Goal: Task Accomplishment & Management: Manage account settings

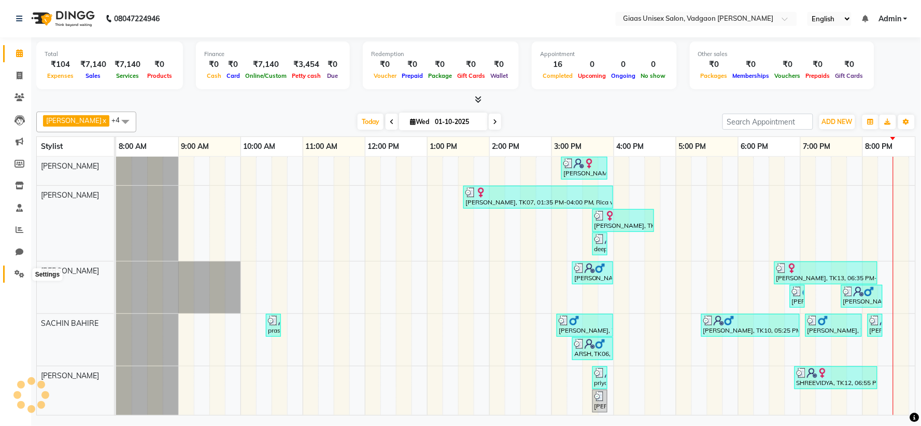
click at [15, 270] on span at bounding box center [19, 274] width 18 height 12
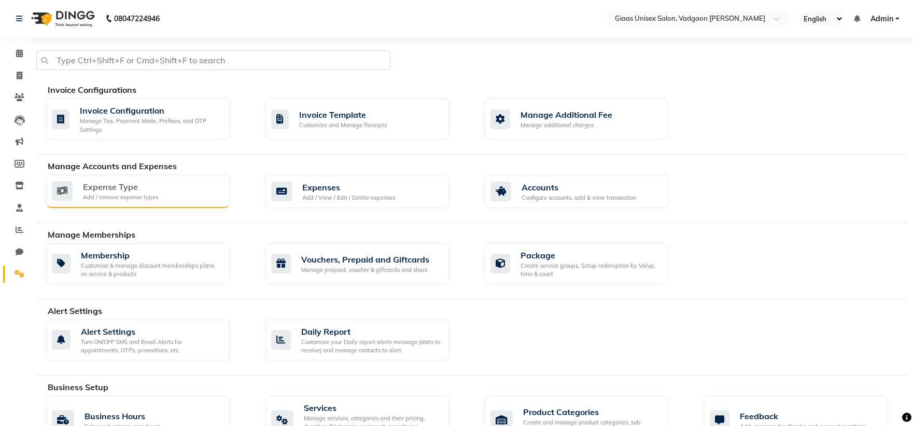
click at [144, 206] on div "Expense Type Add / remove expense types" at bounding box center [138, 191] width 184 height 33
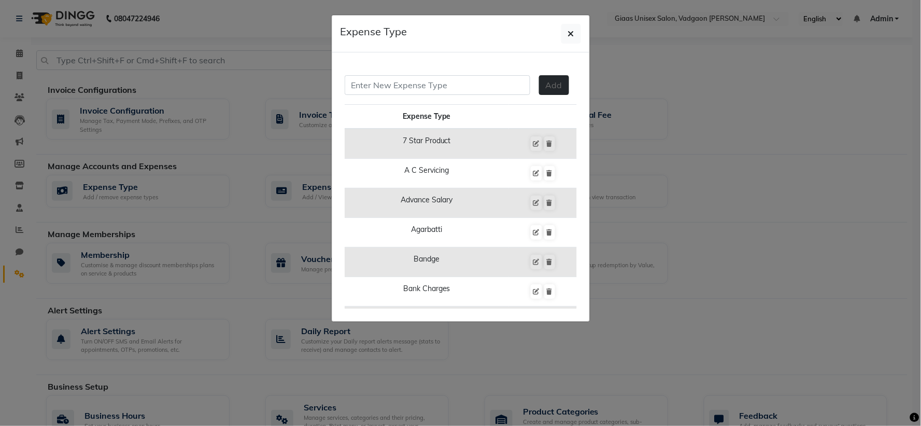
click at [546, 90] on span "Add" at bounding box center [554, 85] width 17 height 10
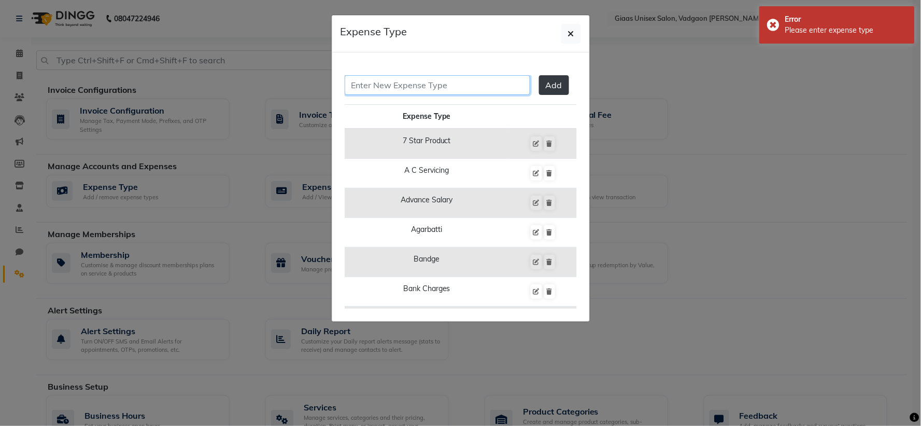
click at [494, 85] on input "text" at bounding box center [438, 85] width 186 height 20
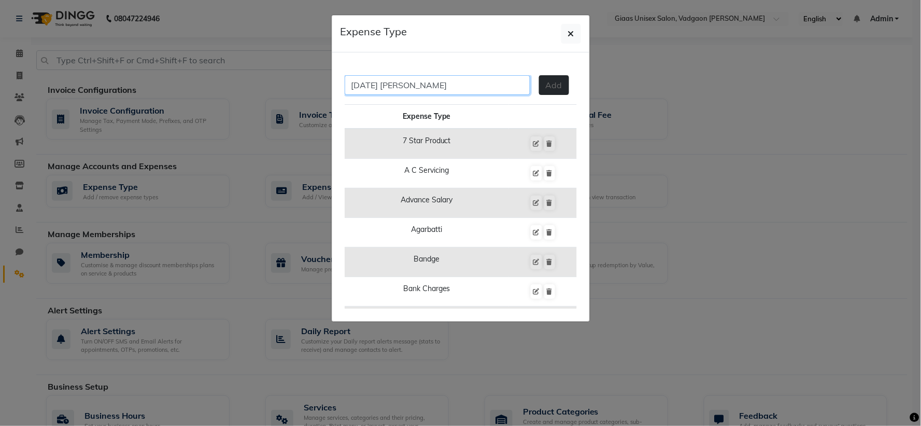
type input "[DATE] [PERSON_NAME]"
click at [547, 90] on span "Add" at bounding box center [554, 85] width 17 height 10
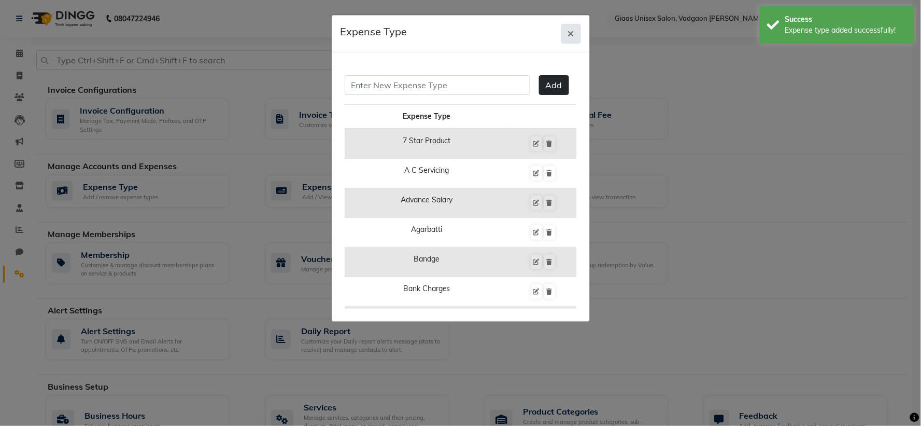
click at [573, 33] on icon "button" at bounding box center [571, 34] width 6 height 8
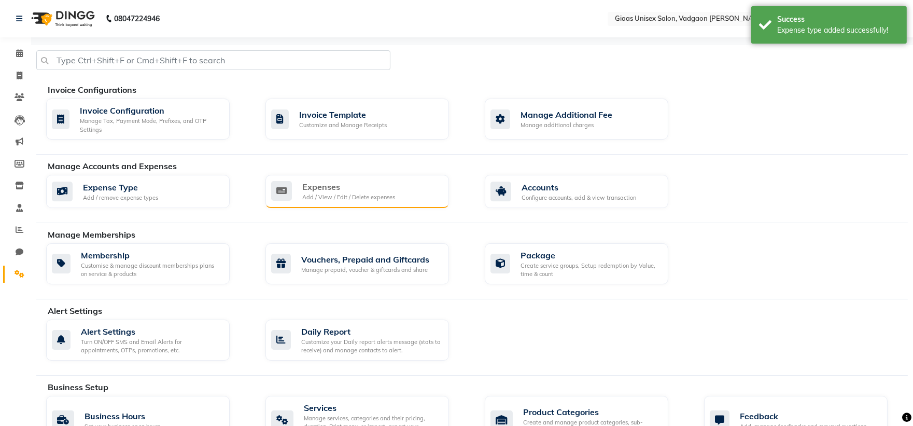
click at [320, 189] on div "Expenses" at bounding box center [348, 186] width 93 height 12
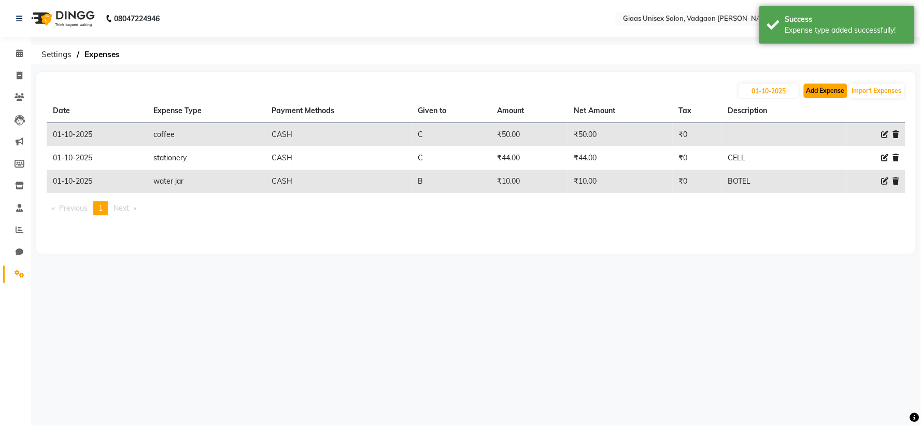
click at [816, 94] on button "Add Expense" at bounding box center [826, 90] width 44 height 15
select select "1"
select select "7144"
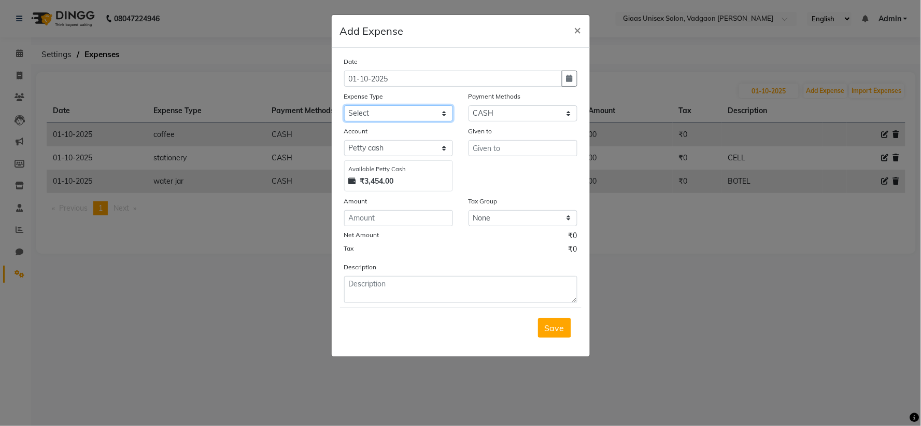
click at [442, 115] on select "Select 7 STAR PRODUCT A C SERVICING Advance Salary agarbatti bandge Bank charge…" at bounding box center [398, 113] width 109 height 16
select select "25095"
click at [344, 105] on select "Select 7 STAR PRODUCT A C SERVICING Advance Salary agarbatti bandge Bank charge…" at bounding box center [398, 113] width 109 height 16
click at [495, 151] on input "text" at bounding box center [523, 148] width 109 height 16
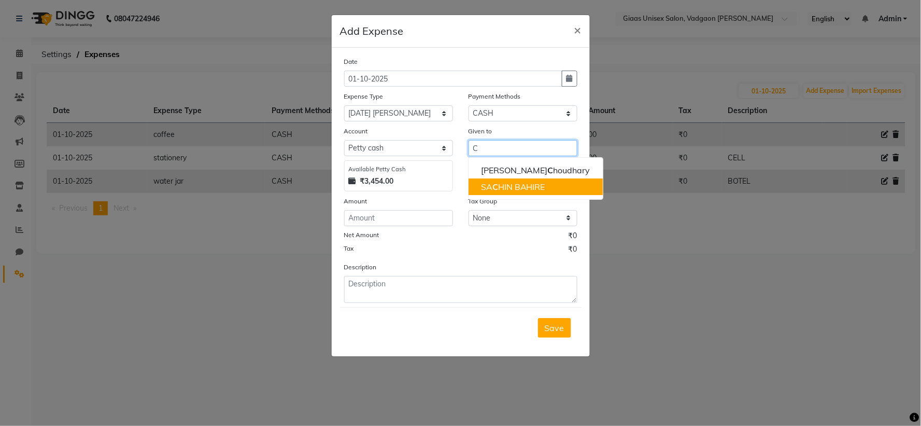
type input "C"
click at [355, 217] on input "number" at bounding box center [398, 218] width 109 height 16
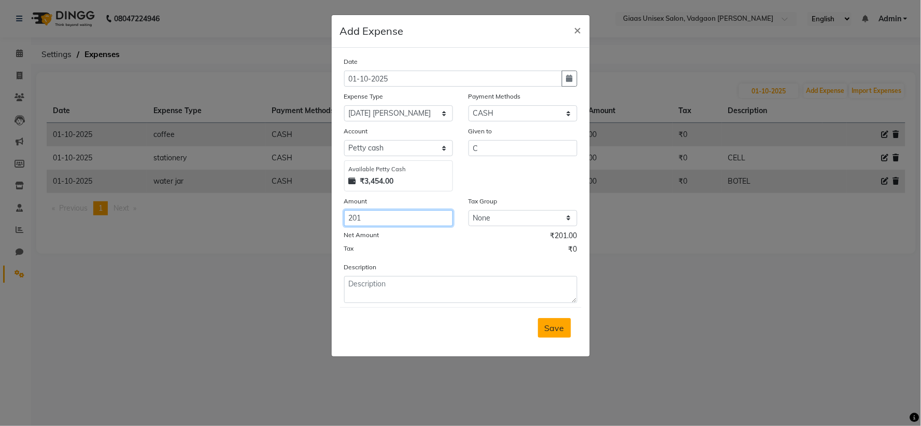
type input "201"
click at [550, 330] on span "Save" at bounding box center [555, 327] width 20 height 10
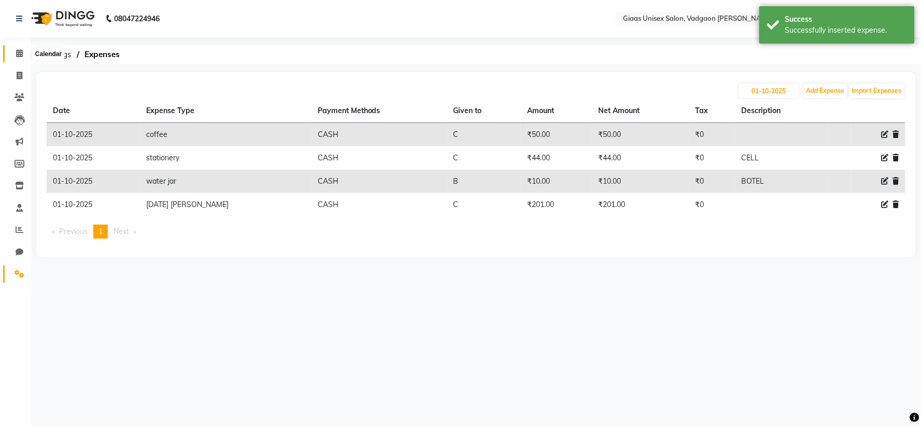
click at [16, 50] on icon at bounding box center [19, 53] width 7 height 8
